Goal: Task Accomplishment & Management: Manage account settings

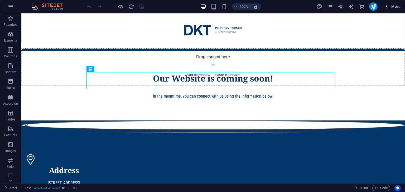
click at [395, 7] on span "More" at bounding box center [392, 6] width 17 height 5
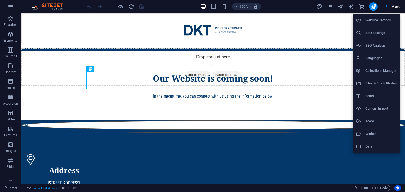
click at [377, 34] on h6 "SEO Settings" at bounding box center [380, 33] width 31 height 6
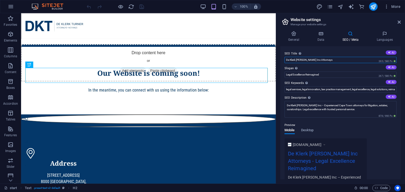
click at [324, 59] on input "De Klerk [PERSON_NAME] Inc Attorneys" at bounding box center [340, 60] width 112 height 6
type input "De Klerk [PERSON_NAME] Incorporated"
click at [308, 105] on textarea "De Klerk Turner Inc – Experienced Cape Town attorneys for litigation, estates; …" at bounding box center [340, 109] width 112 height 17
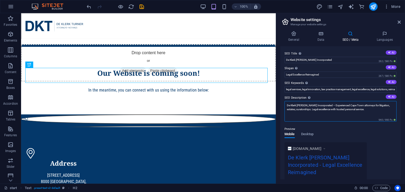
click at [362, 111] on textarea "De Klerk [PERSON_NAME] Incorporated – Experienced Cape Town attorneys for litig…" at bounding box center [340, 111] width 112 height 21
type textarea "De Klerk [PERSON_NAME] Incorporated – Experienced Cape Town attorneys for litig…"
click at [141, 6] on icon "save" at bounding box center [142, 7] width 6 height 6
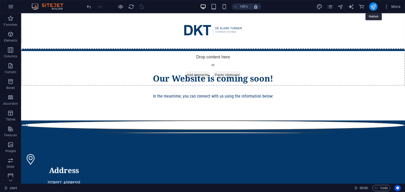
click at [374, 6] on icon "publish" at bounding box center [373, 7] width 6 height 6
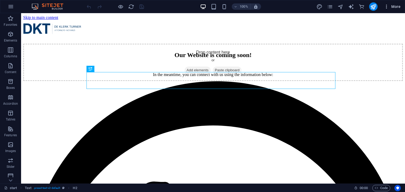
click at [391, 6] on span "More" at bounding box center [392, 6] width 17 height 5
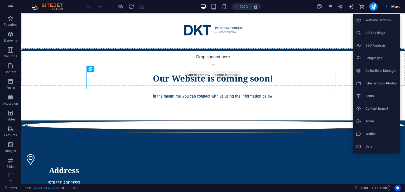
click at [375, 32] on h6 "SEO Settings" at bounding box center [380, 33] width 31 height 6
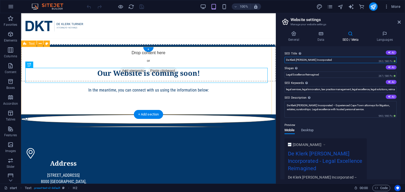
drag, startPoint x: 353, startPoint y: 74, endPoint x: 238, endPoint y: 57, distance: 115.6
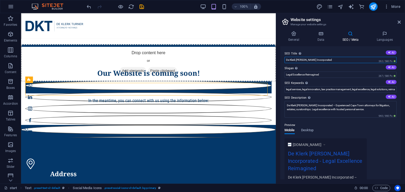
click at [326, 58] on input "De Klerk [PERSON_NAME] Incorporated" at bounding box center [340, 60] width 112 height 6
drag, startPoint x: 329, startPoint y: 59, endPoint x: 279, endPoint y: 59, distance: 50.6
click at [279, 59] on div "General Data SEO / Meta Languages Website name De [PERSON_NAME] Inc Attorneys L…" at bounding box center [340, 105] width 129 height 157
paste input "Attorneys | Litigation, Estates & Curatorships in [GEOGRAPHIC_DATA]"
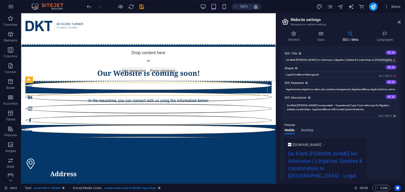
click at [326, 144] on icon at bounding box center [324, 144] width 4 height 5
type input "De Klerk [PERSON_NAME] Incorporated"
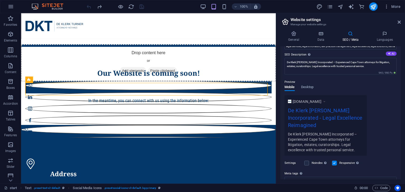
scroll to position [53, 0]
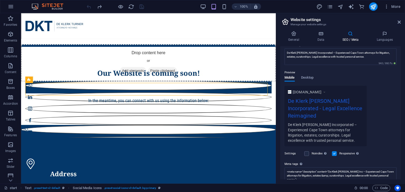
click at [326, 92] on icon at bounding box center [324, 92] width 4 height 5
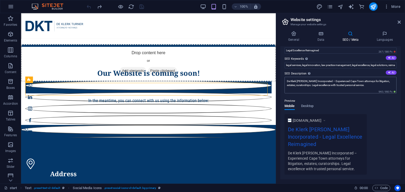
scroll to position [0, 0]
